Goal: Task Accomplishment & Management: Use online tool/utility

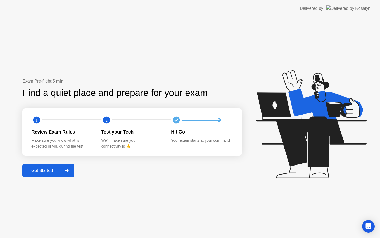
click at [65, 174] on div at bounding box center [66, 170] width 13 height 12
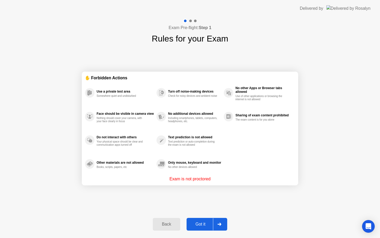
click at [204, 225] on div "Got it" at bounding box center [200, 224] width 25 height 5
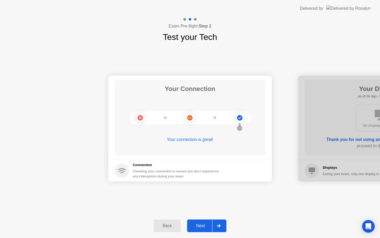
click at [207, 227] on div "Next" at bounding box center [200, 225] width 23 height 5
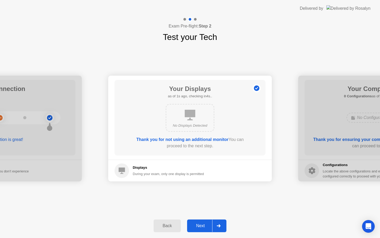
click at [213, 222] on div at bounding box center [218, 225] width 13 height 12
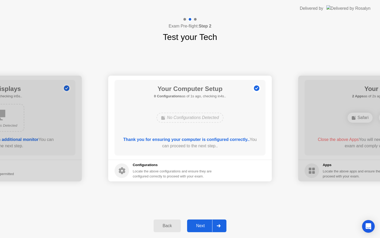
click at [213, 222] on div at bounding box center [218, 225] width 13 height 12
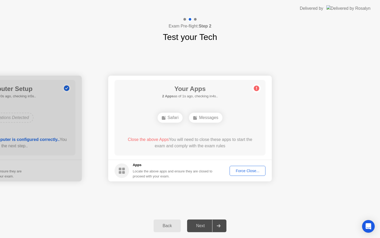
click at [235, 172] on div "Force Close..." at bounding box center [248, 170] width 32 height 4
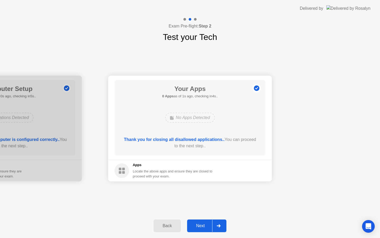
click at [215, 228] on div at bounding box center [218, 225] width 13 height 12
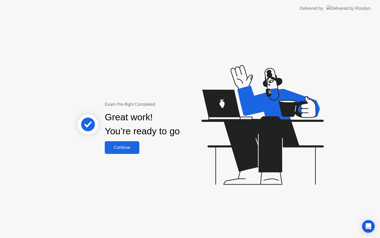
click at [135, 148] on div "Continue" at bounding box center [121, 147] width 31 height 5
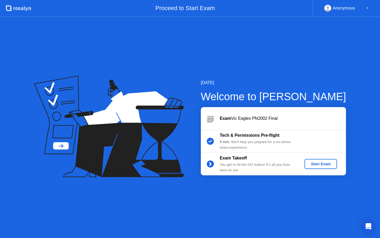
click at [317, 166] on div "Start Exam" at bounding box center [321, 164] width 28 height 4
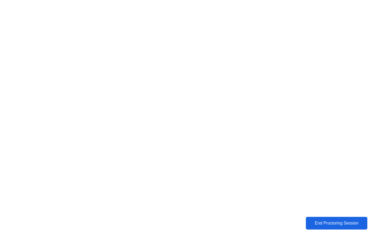
click at [324, 226] on button "End Proctoring Session" at bounding box center [337, 223] width 62 height 13
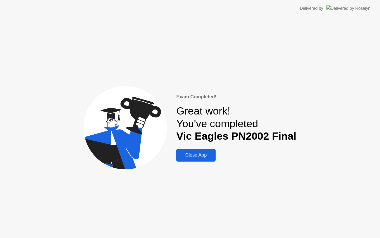
click at [198, 152] on div "Close App" at bounding box center [196, 155] width 36 height 6
